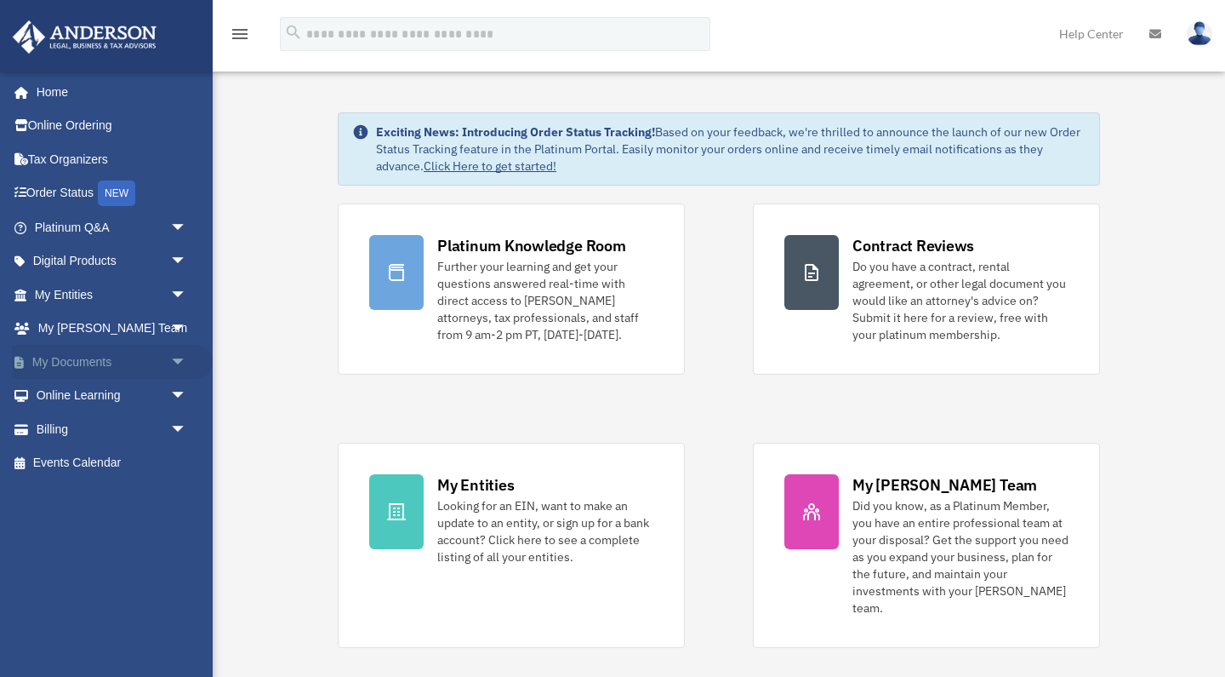
click at [113, 351] on link "My Documents arrow_drop_down" at bounding box center [112, 362] width 201 height 34
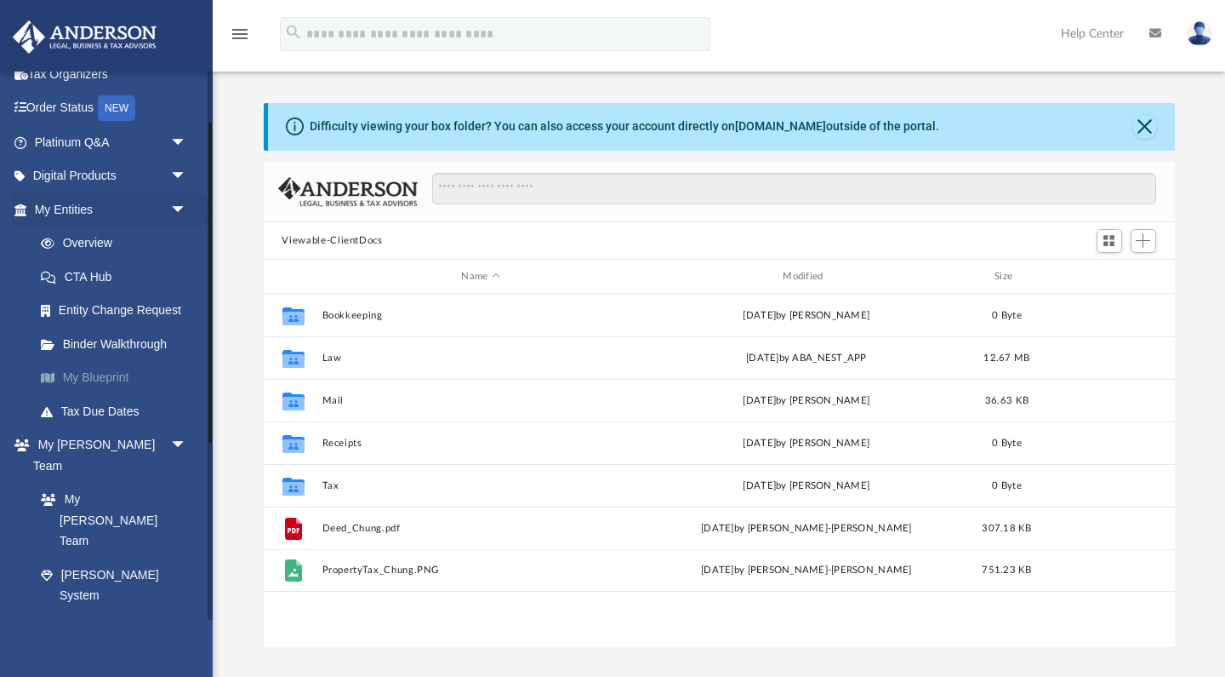
scroll to position [83, 0]
click at [127, 180] on link "Digital Products arrow_drop_down" at bounding box center [112, 178] width 201 height 34
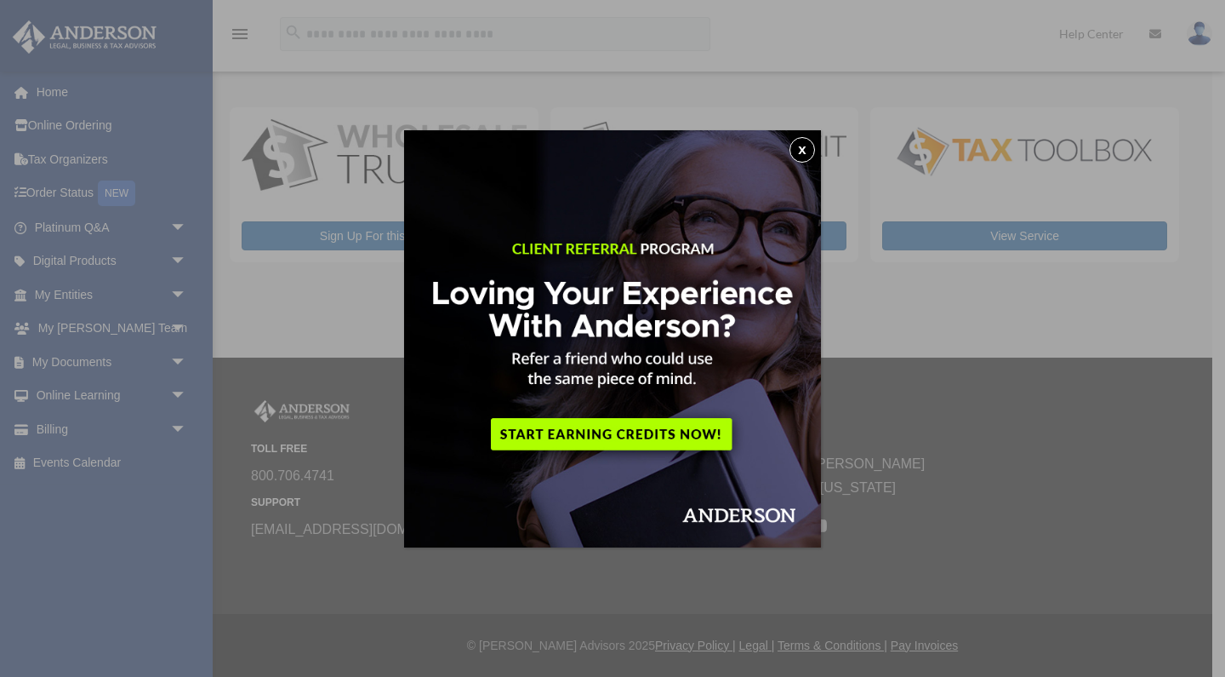
click at [800, 141] on button "x" at bounding box center [803, 150] width 26 height 26
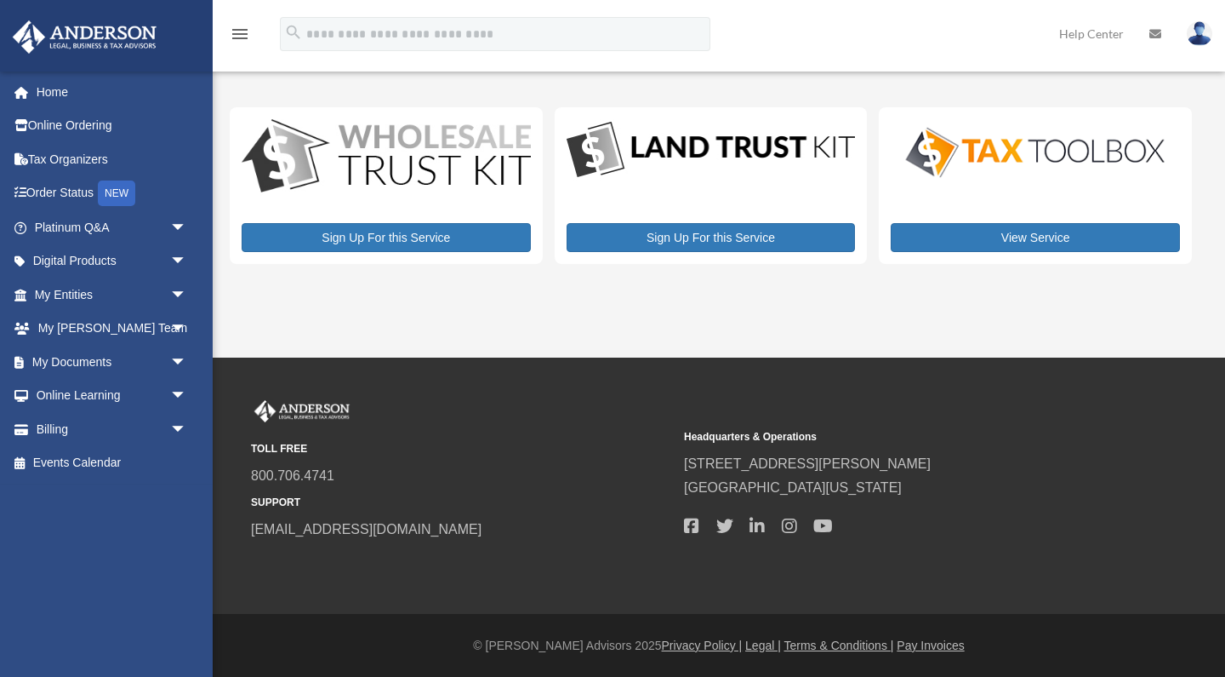
click at [1005, 151] on img at bounding box center [1035, 152] width 289 height 58
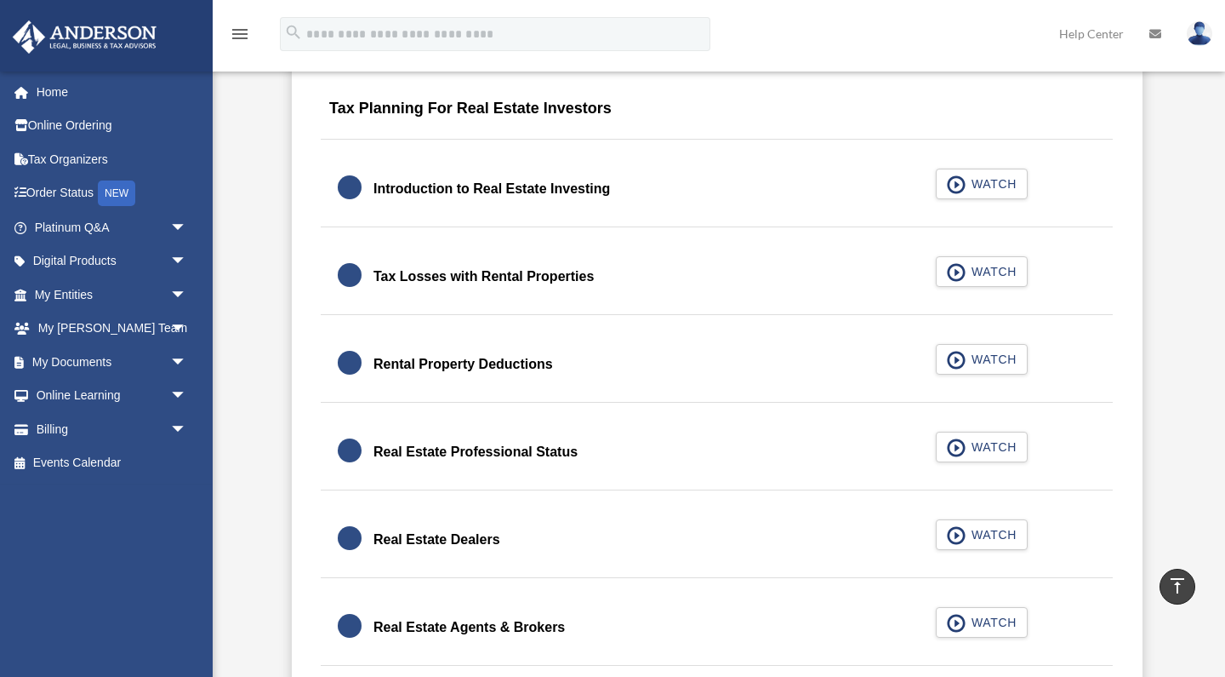
scroll to position [1066, 0]
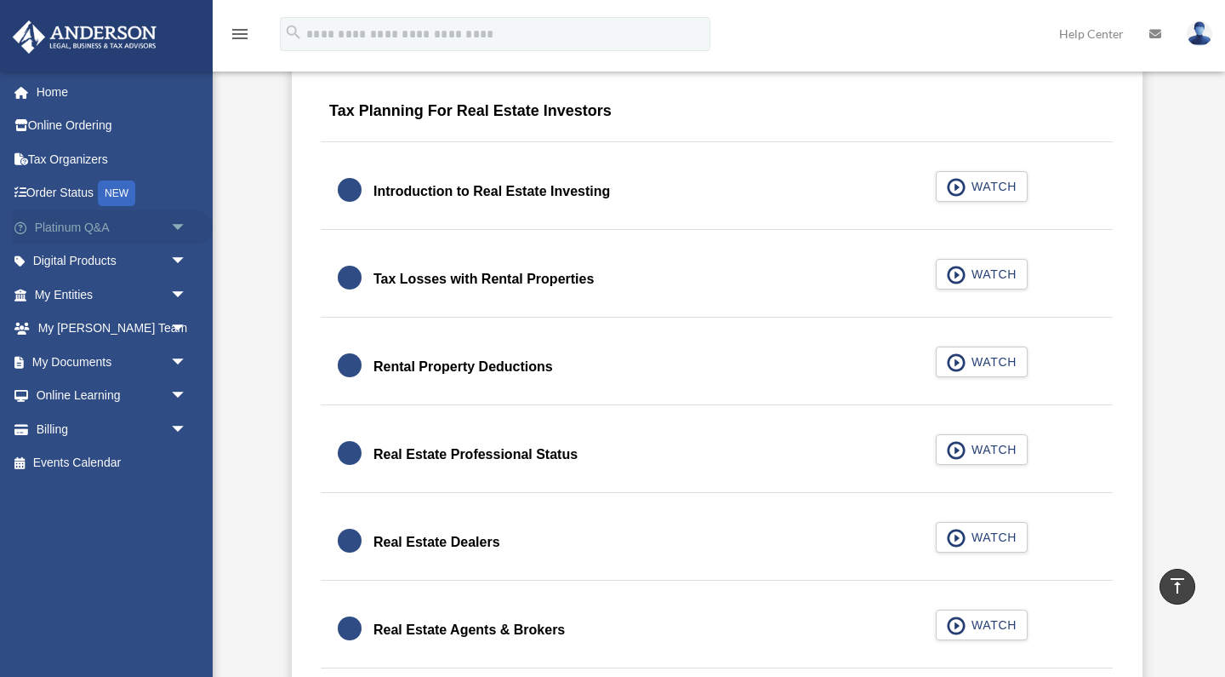
click at [146, 225] on link "Platinum Q&A arrow_drop_down" at bounding box center [112, 227] width 201 height 34
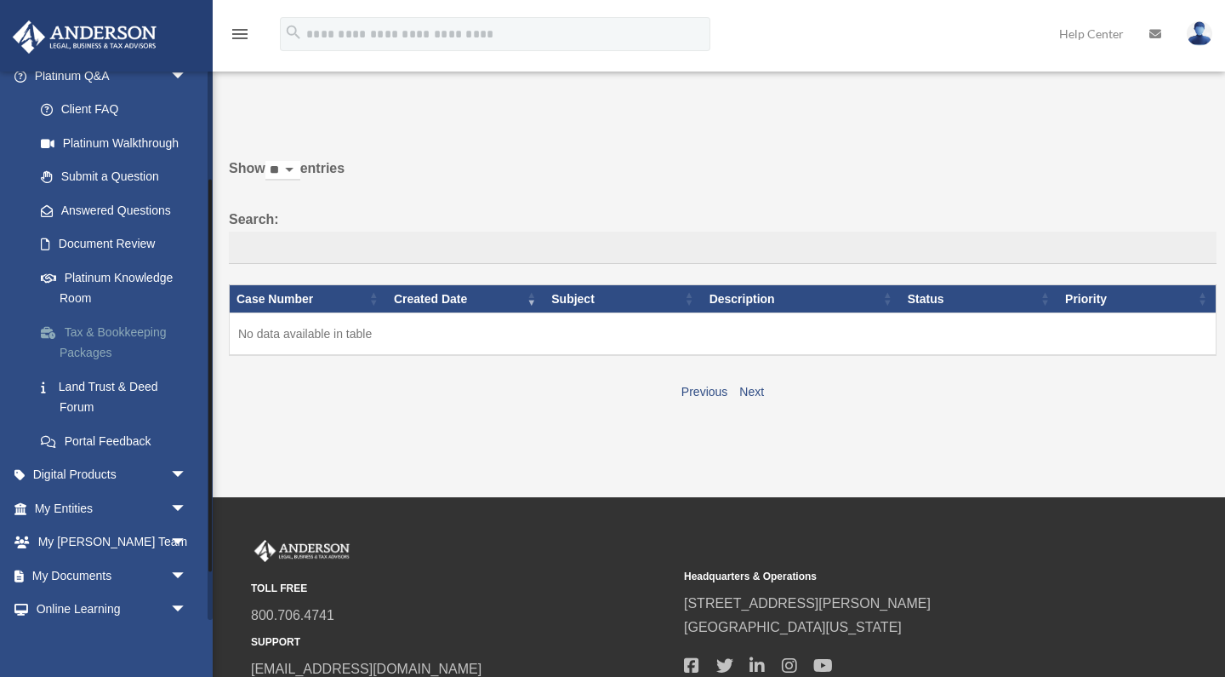
scroll to position [152, 0]
click at [138, 281] on link "Platinum Knowledge Room" at bounding box center [118, 287] width 189 height 54
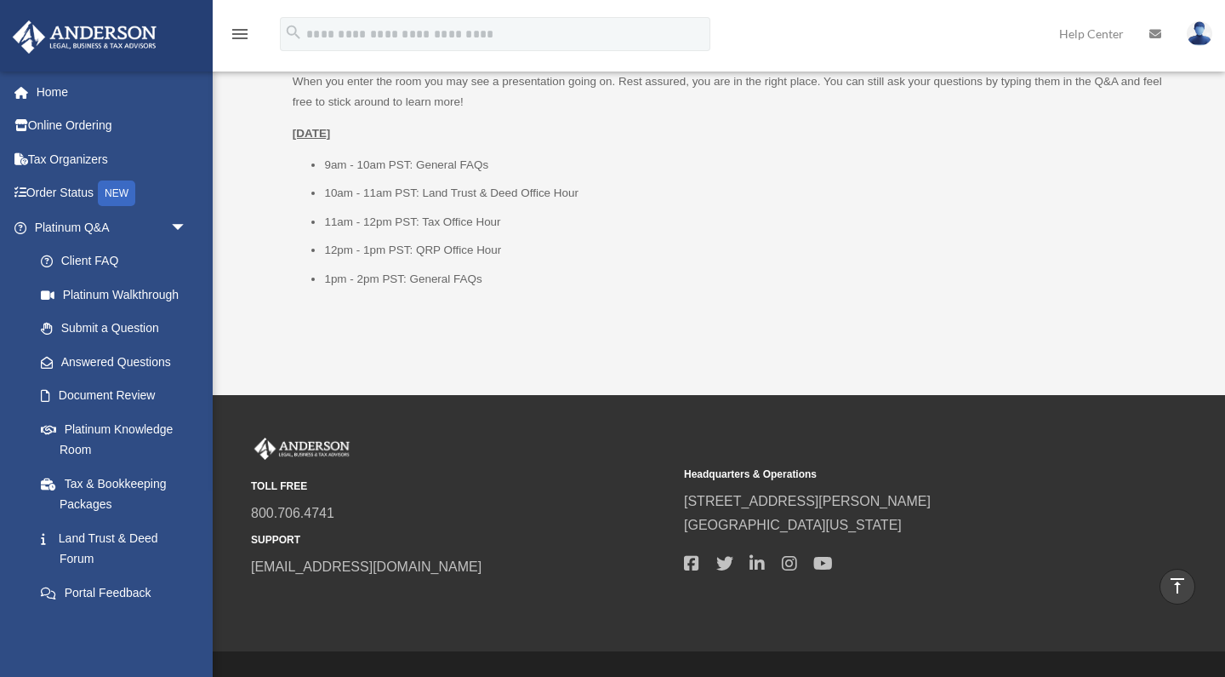
scroll to position [2290, 0]
click at [100, 501] on link "Tax & Bookkeeping Packages" at bounding box center [118, 493] width 189 height 54
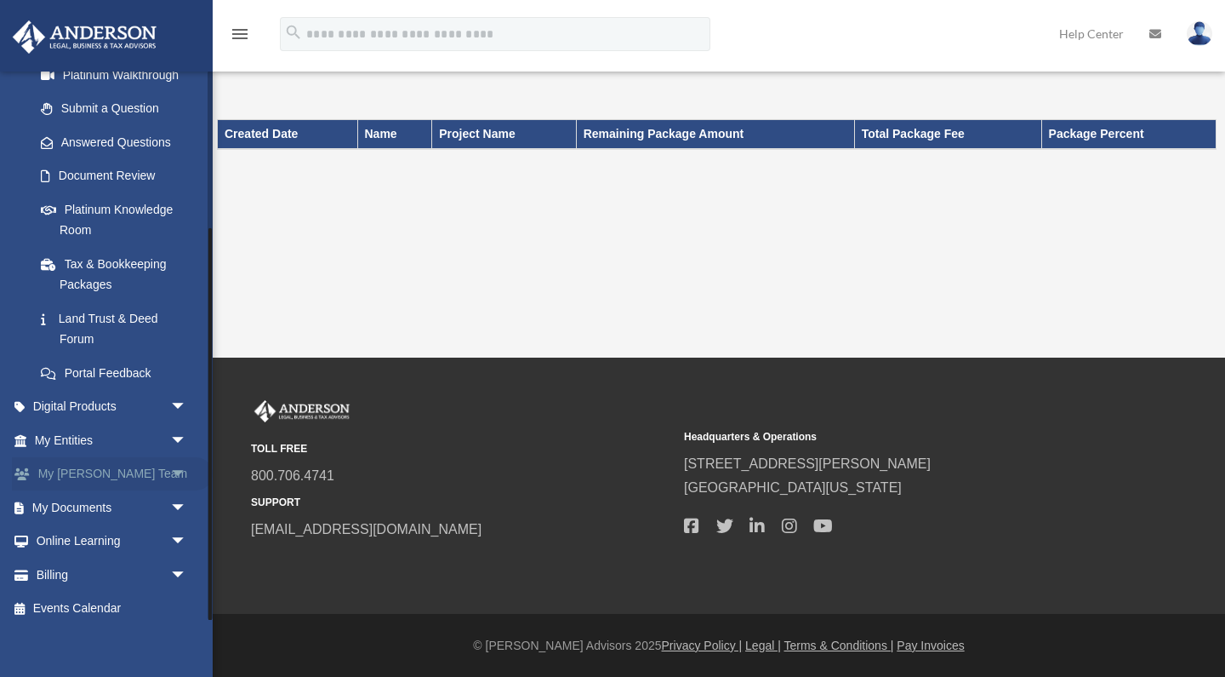
scroll to position [219, 0]
click at [119, 391] on link "Digital Products arrow_drop_down" at bounding box center [112, 408] width 201 height 34
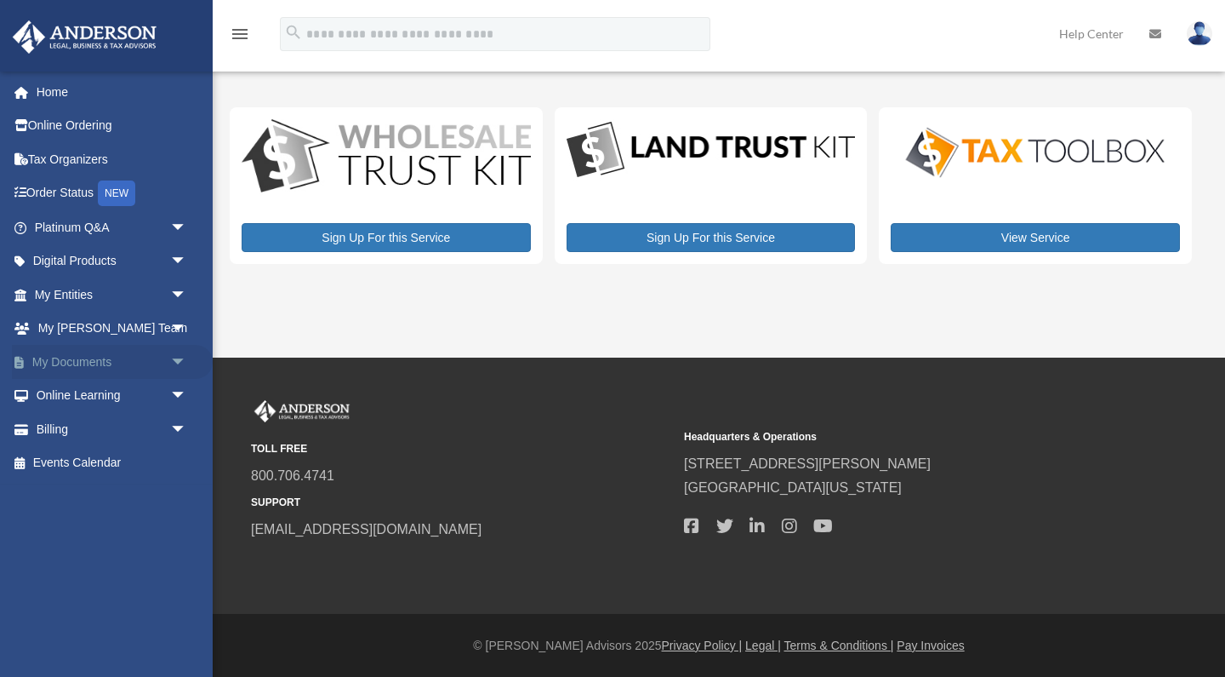
click at [88, 360] on link "My Documents arrow_drop_down" at bounding box center [112, 362] width 201 height 34
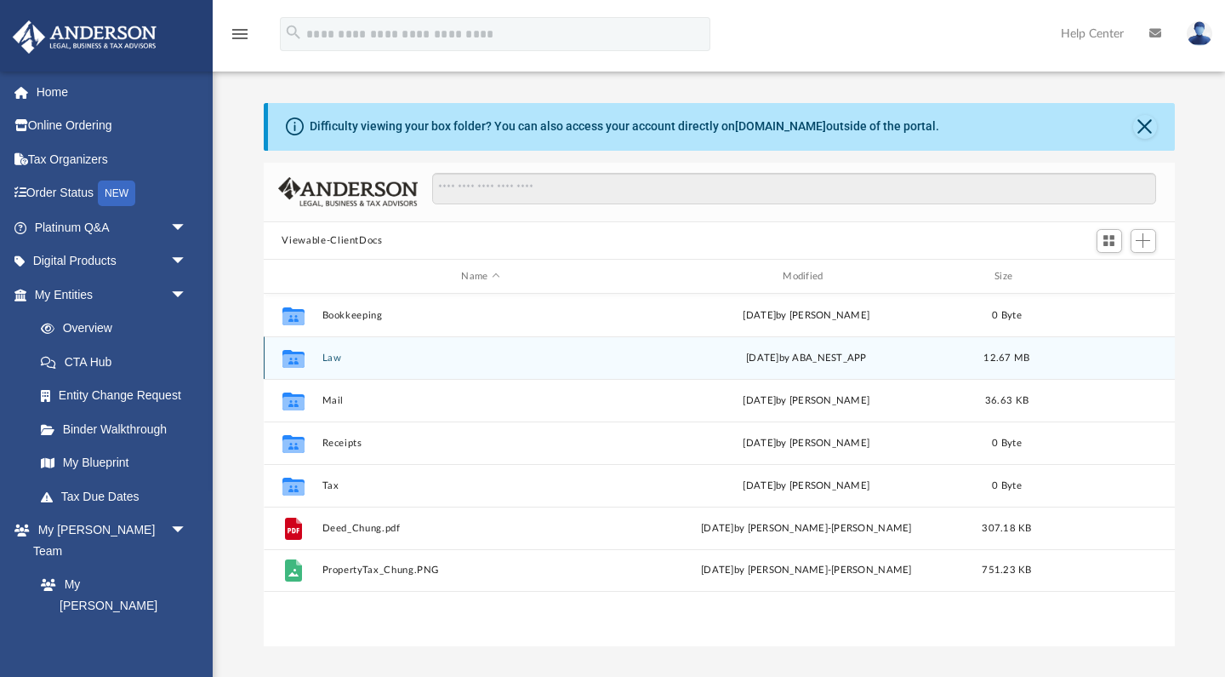
click at [336, 357] on button "Law" at bounding box center [481, 357] width 318 height 11
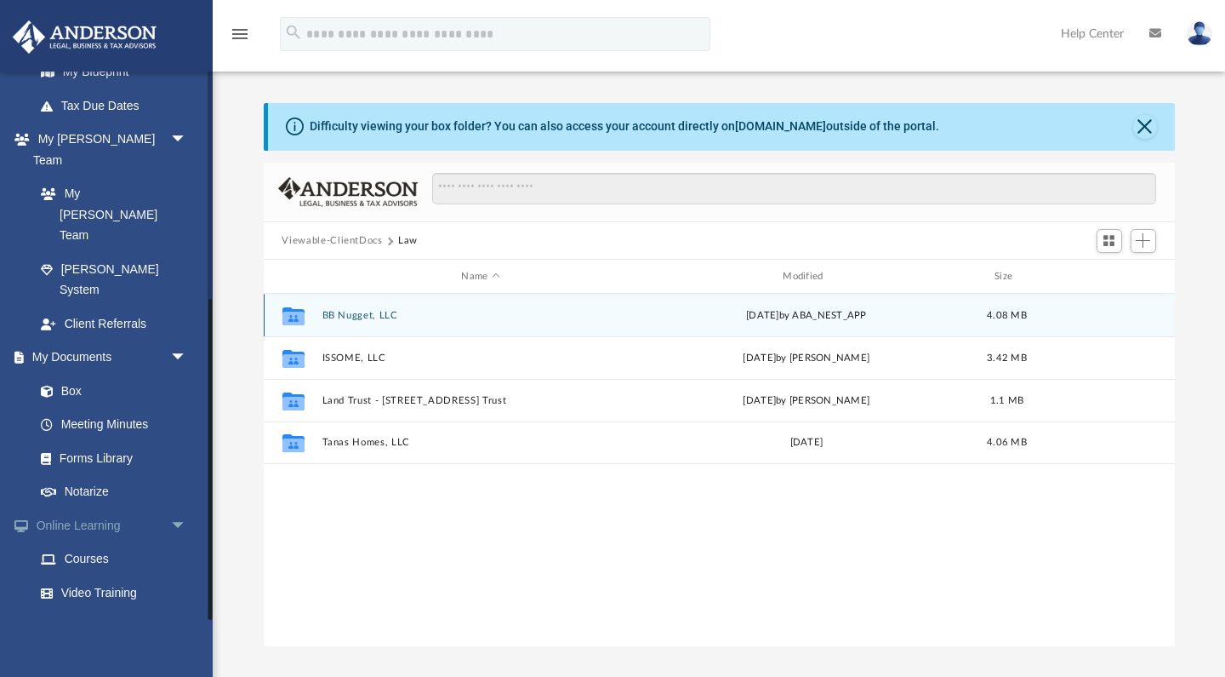
scroll to position [390, 0]
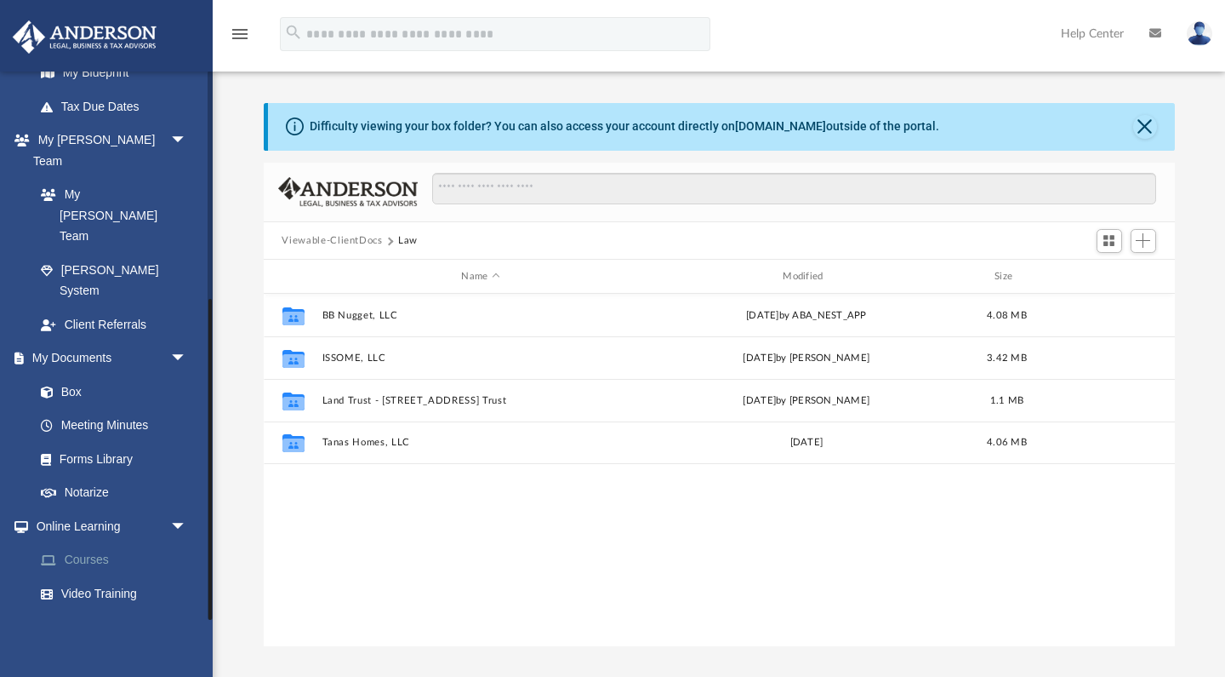
click at [138, 543] on link "Courses" at bounding box center [118, 560] width 189 height 34
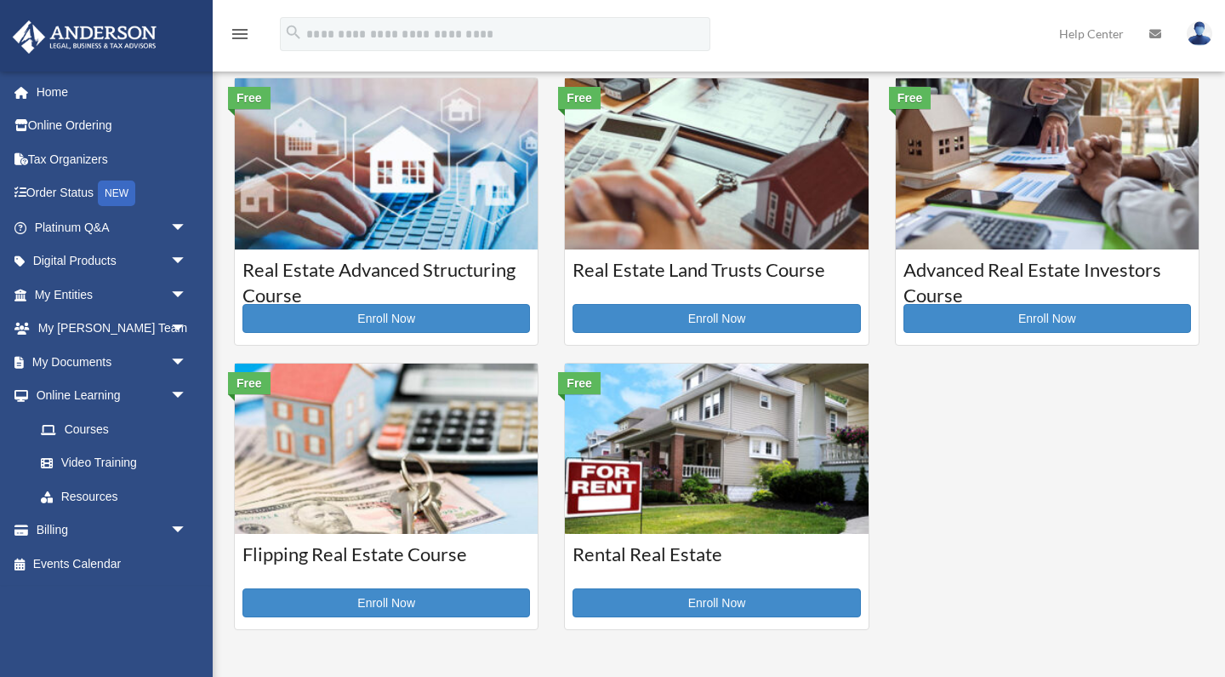
scroll to position [310, 0]
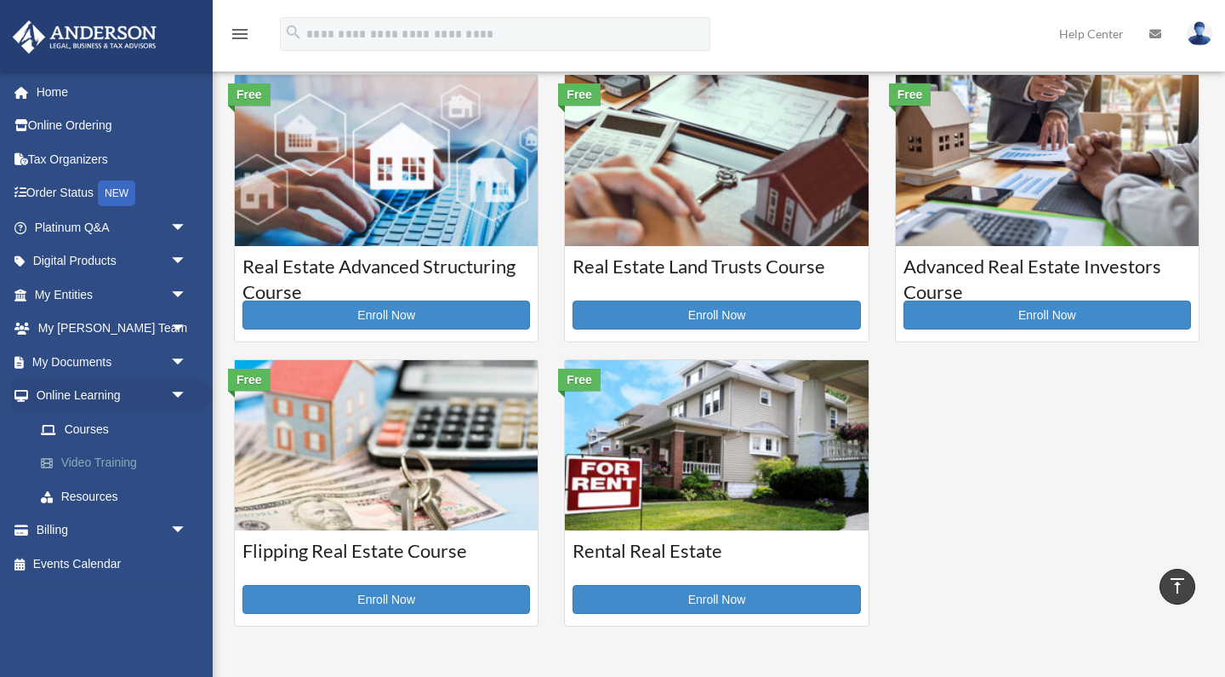
click at [114, 459] on link "Video Training" at bounding box center [118, 463] width 189 height 34
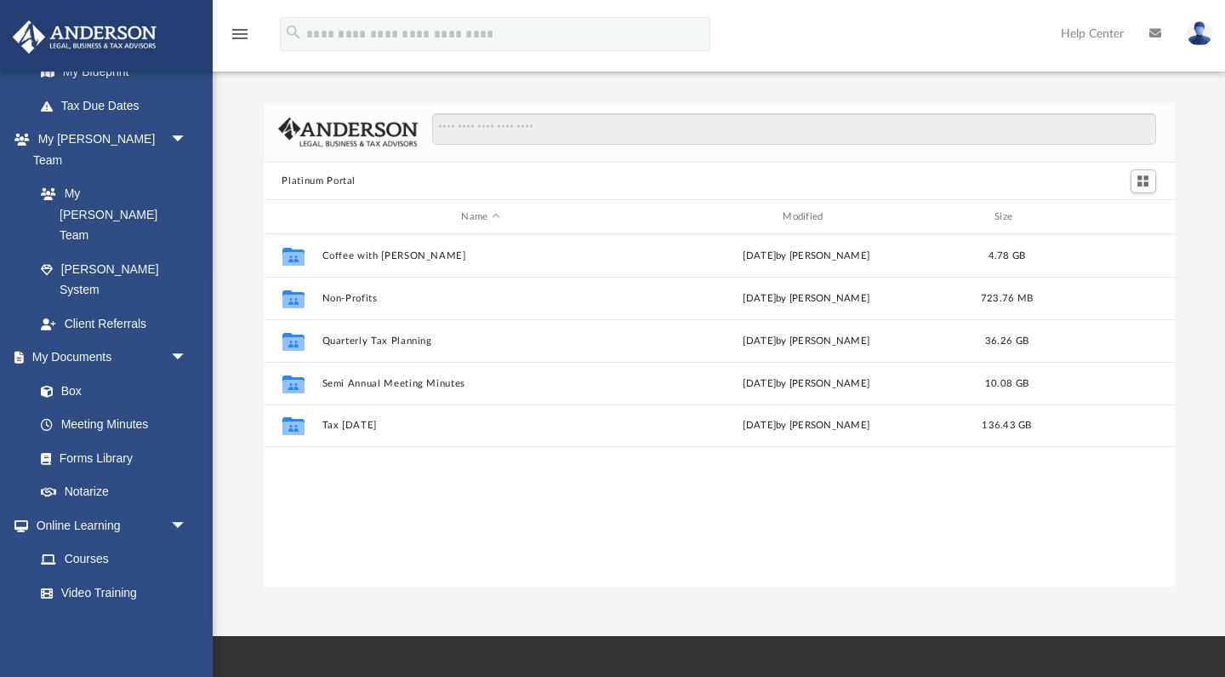
scroll to position [390, 0]
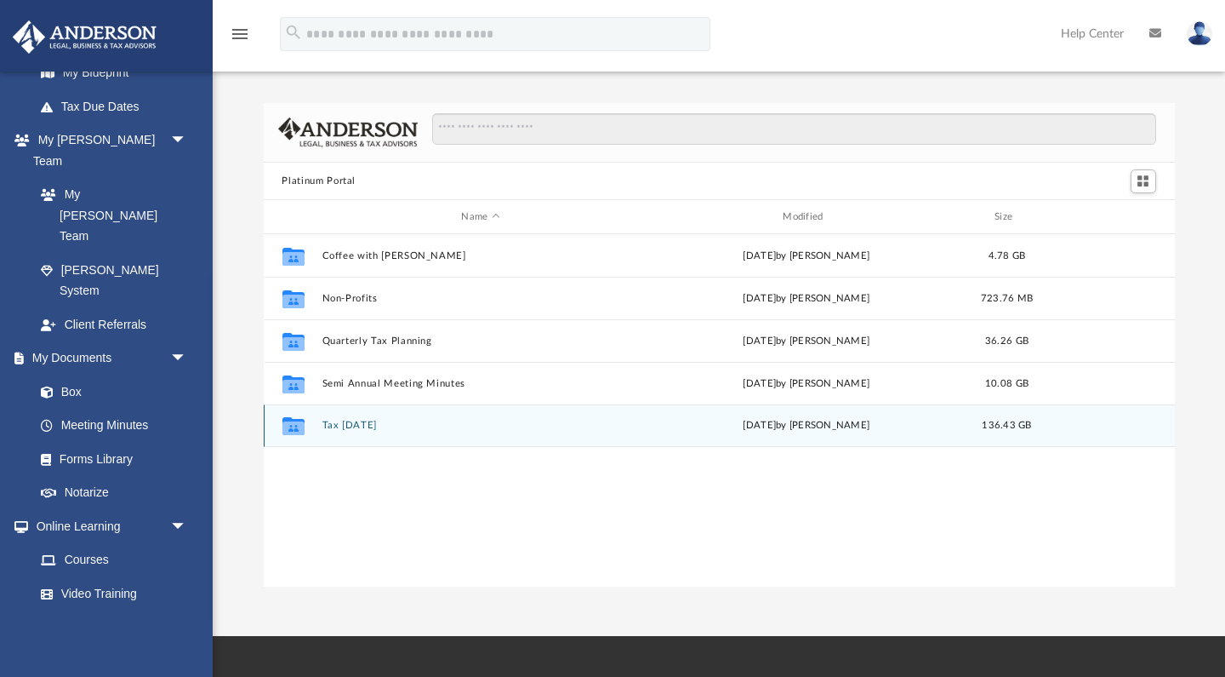
click at [346, 428] on button "Tax [DATE]" at bounding box center [481, 425] width 318 height 11
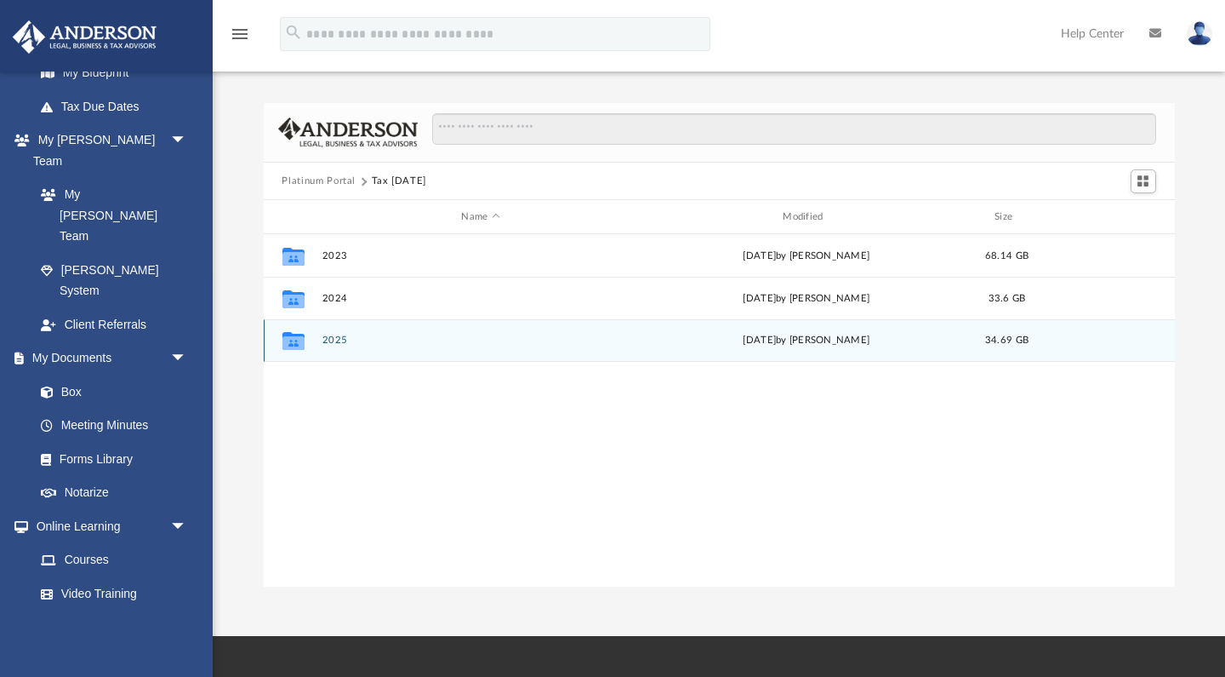
click at [331, 341] on button "2025" at bounding box center [481, 340] width 318 height 11
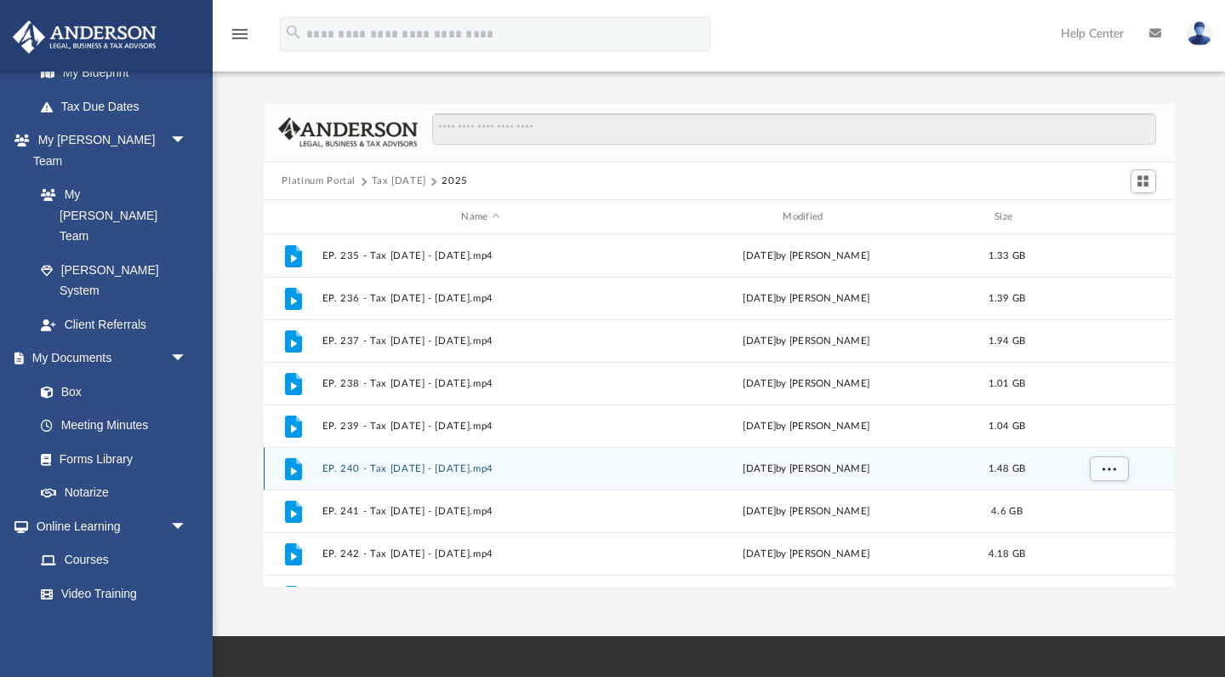
scroll to position [0, 0]
